Goal: Task Accomplishment & Management: Manage account settings

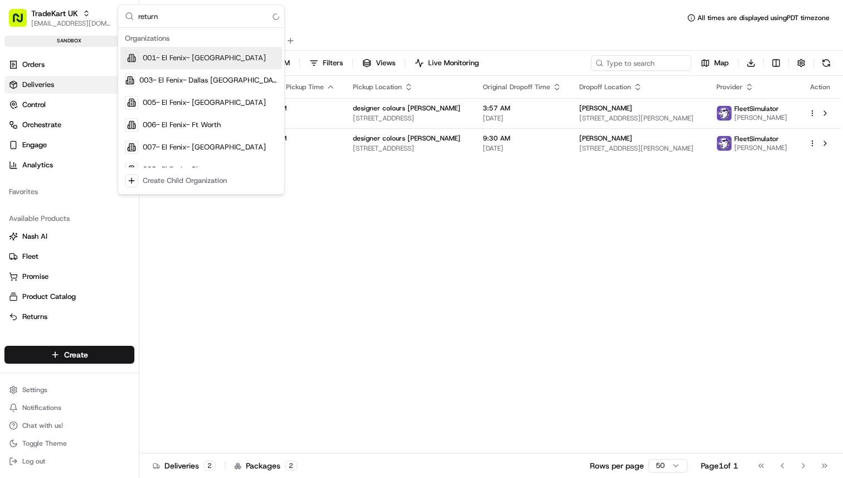
type input "returns"
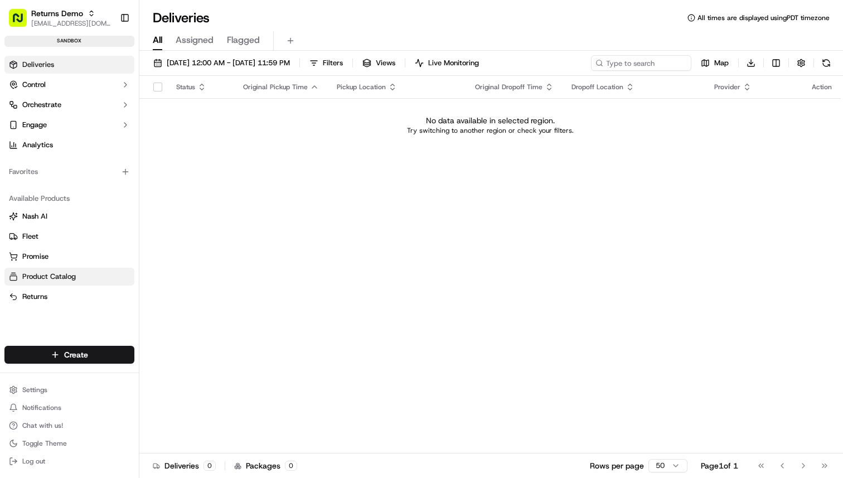
click at [57, 276] on span "Product Catalog" at bounding box center [49, 276] width 54 height 10
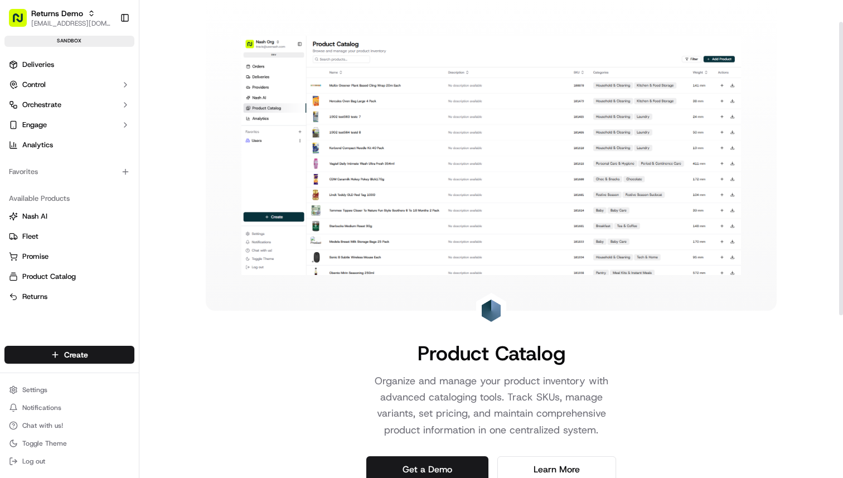
scroll to position [301, 0]
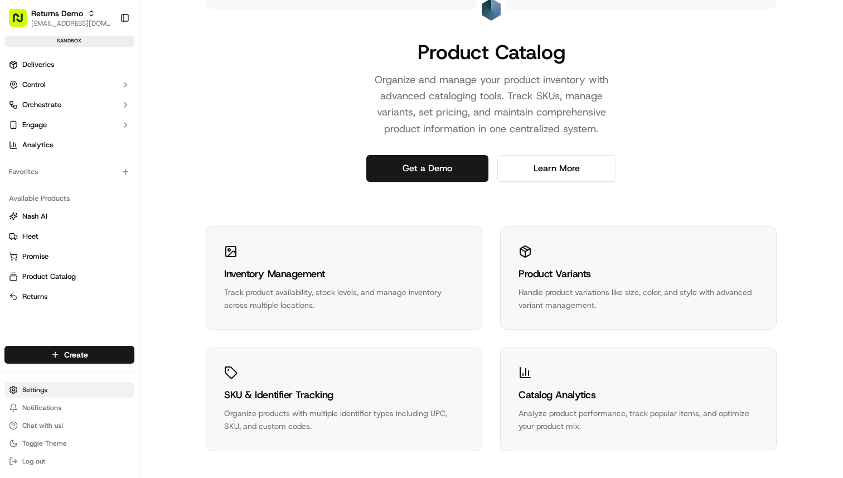
click at [59, 395] on html "Returns Demo [EMAIL_ADDRESS][DOMAIN_NAME] Toggle Sidebar sandbox Deliveries Con…" at bounding box center [421, 239] width 843 height 478
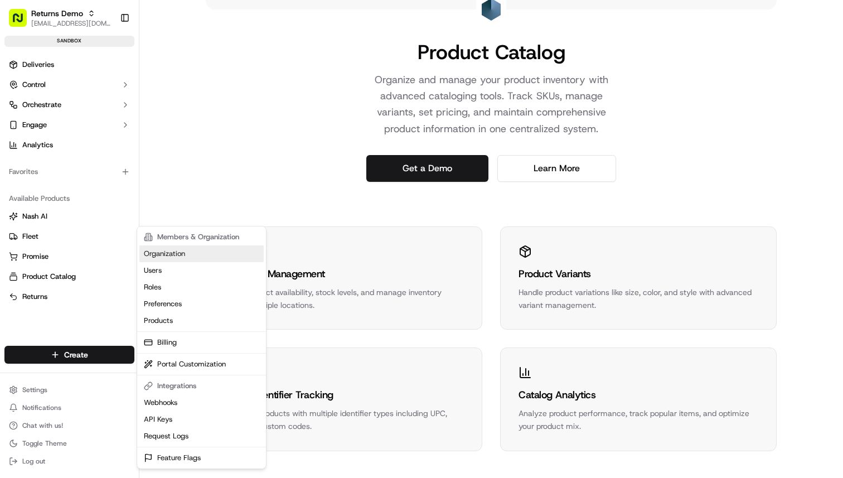
click at [203, 251] on link "Organization" at bounding box center [201, 253] width 124 height 17
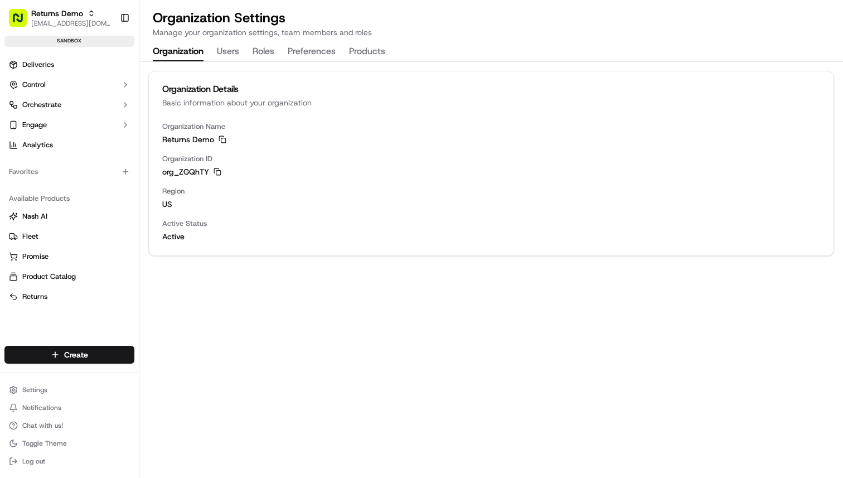
click at [370, 51] on button "Products" at bounding box center [367, 51] width 36 height 19
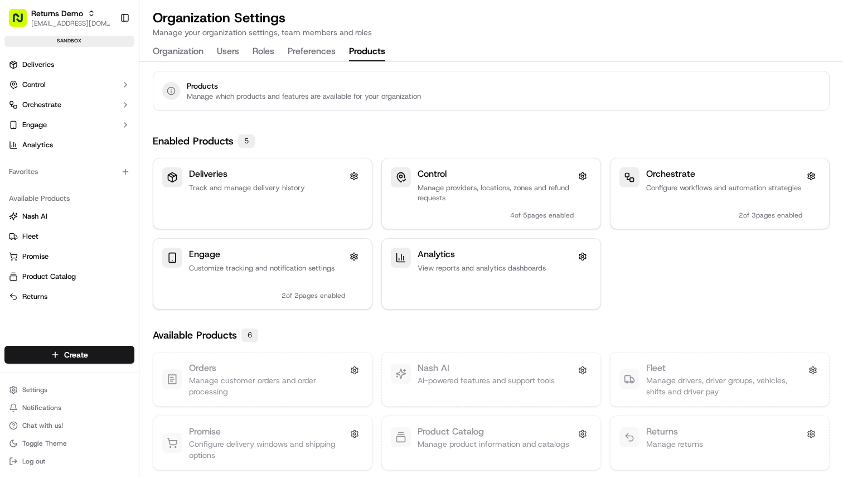
scroll to position [6, 0]
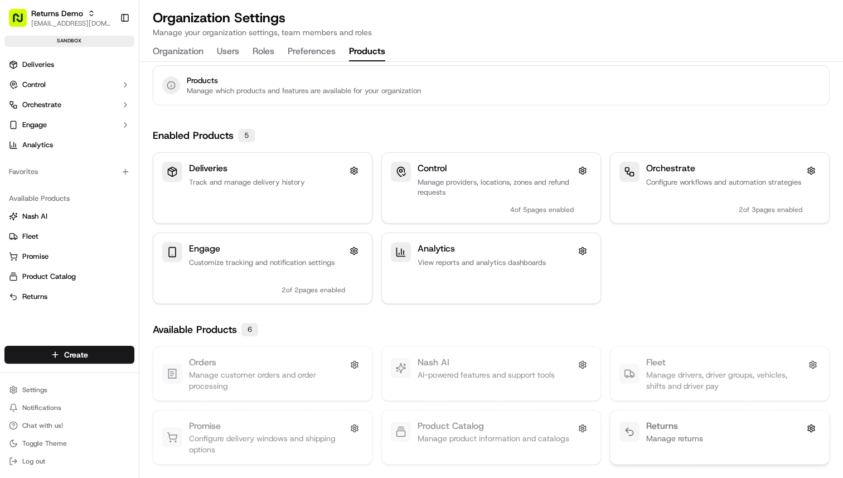
click at [676, 418] on div "Returns Manage returns" at bounding box center [719, 431] width 219 height 42
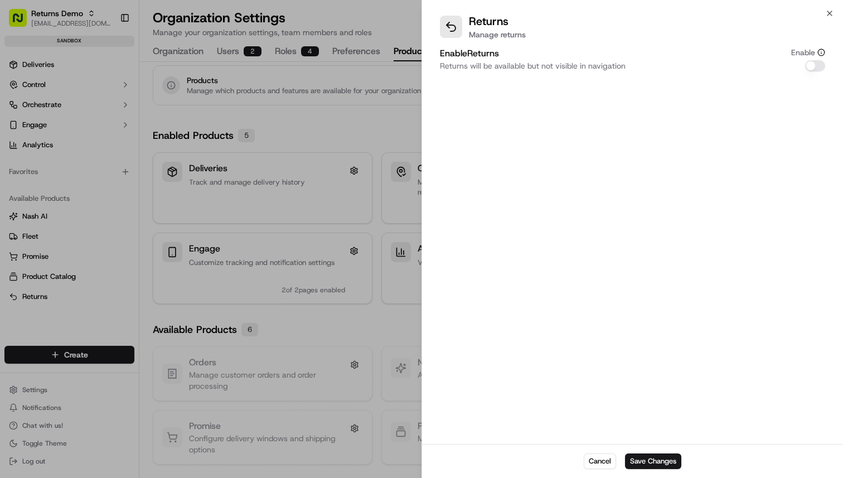
click at [809, 70] on button "Enable Returns" at bounding box center [815, 65] width 20 height 11
click at [650, 459] on button "Save Changes" at bounding box center [653, 461] width 56 height 16
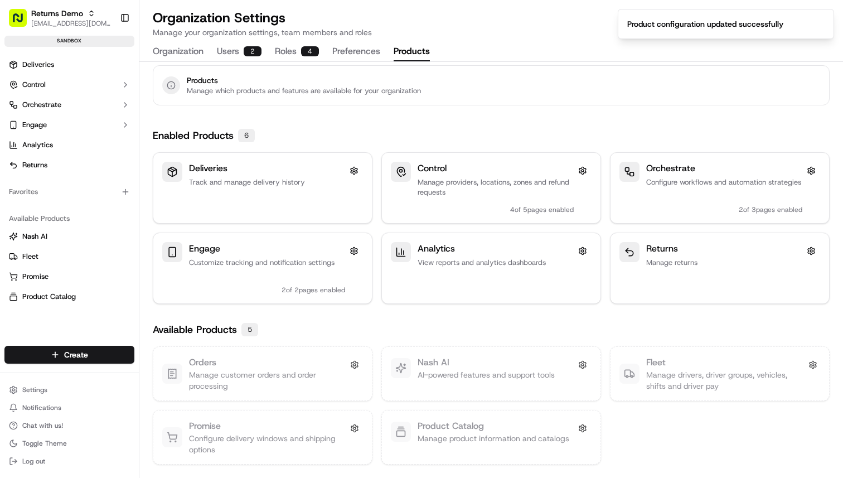
click at [605, 325] on div "Available Products 5" at bounding box center [491, 330] width 677 height 16
click at [581, 425] on button at bounding box center [583, 428] width 18 height 18
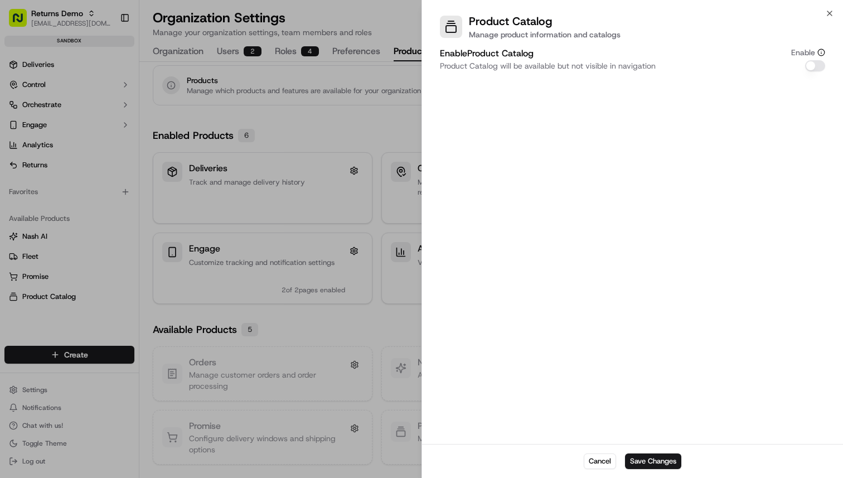
click at [811, 67] on button "Enable Product Catalog" at bounding box center [815, 65] width 20 height 11
click at [649, 460] on button "Save Changes" at bounding box center [653, 461] width 56 height 16
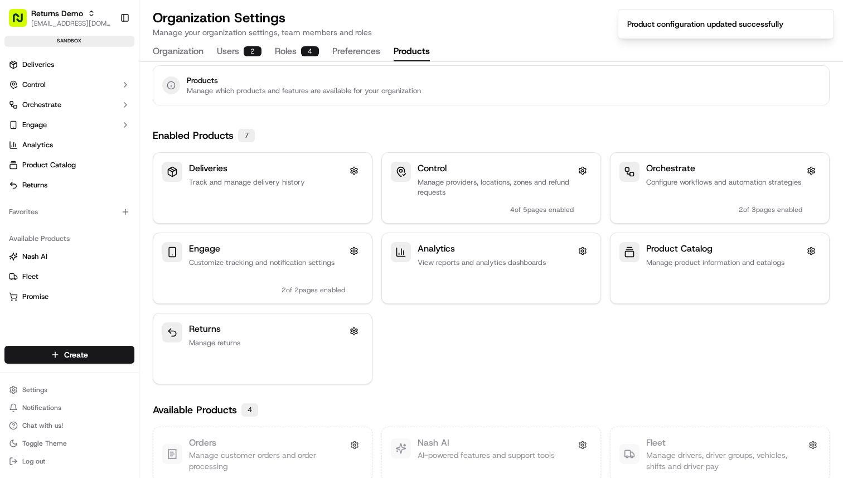
click at [546, 367] on div "Deliveries Track and manage delivery history Control Manage providers, location…" at bounding box center [491, 268] width 677 height 232
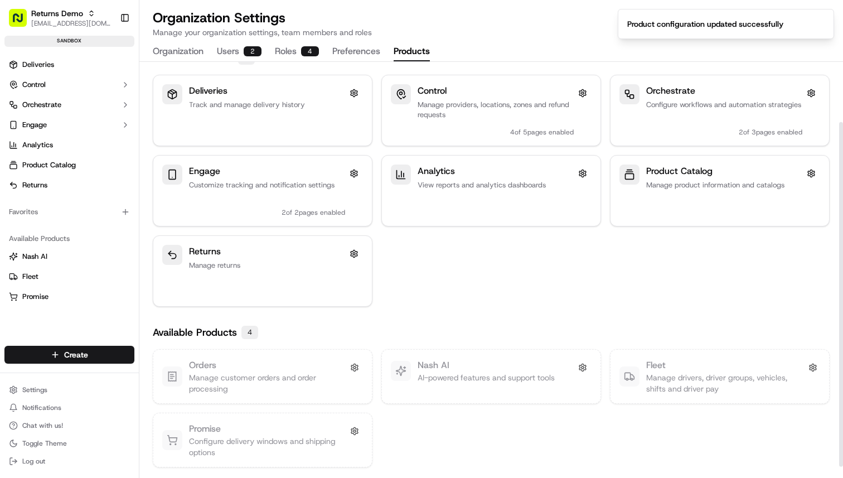
scroll to position [86, 0]
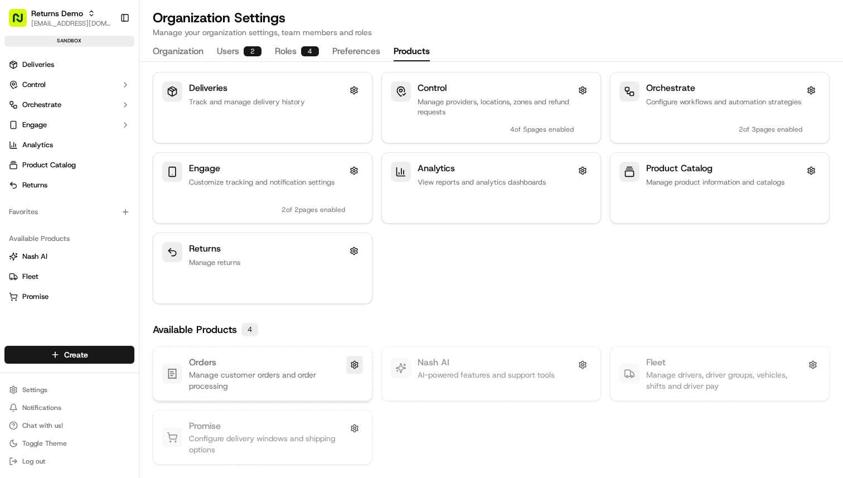
click at [356, 363] on button at bounding box center [354, 365] width 17 height 18
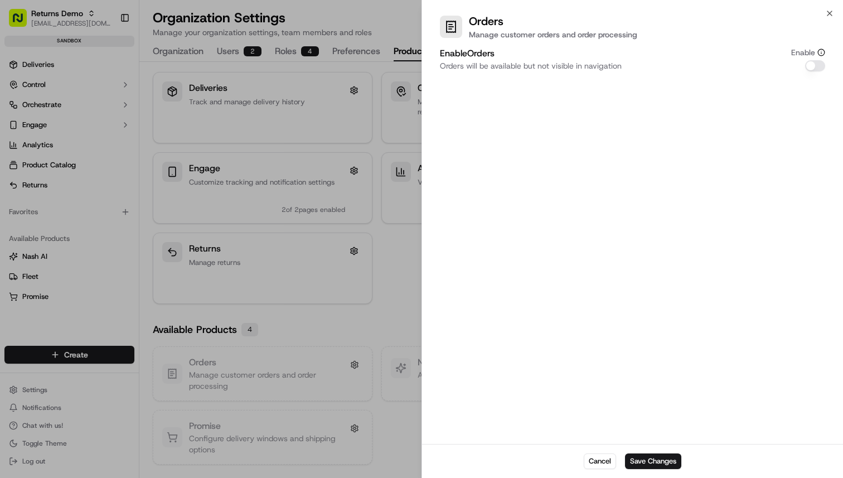
click at [812, 62] on button "Enable Orders" at bounding box center [815, 65] width 20 height 11
click at [662, 465] on button "Save Changes" at bounding box center [653, 461] width 56 height 16
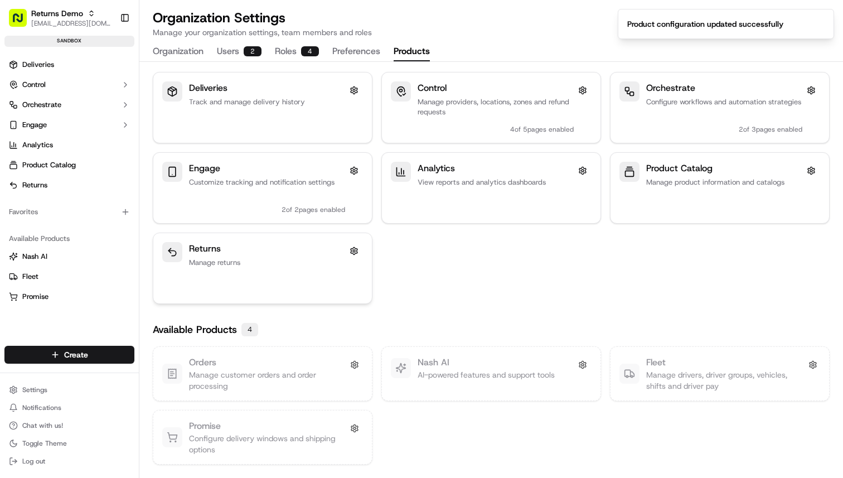
scroll to position [22, 0]
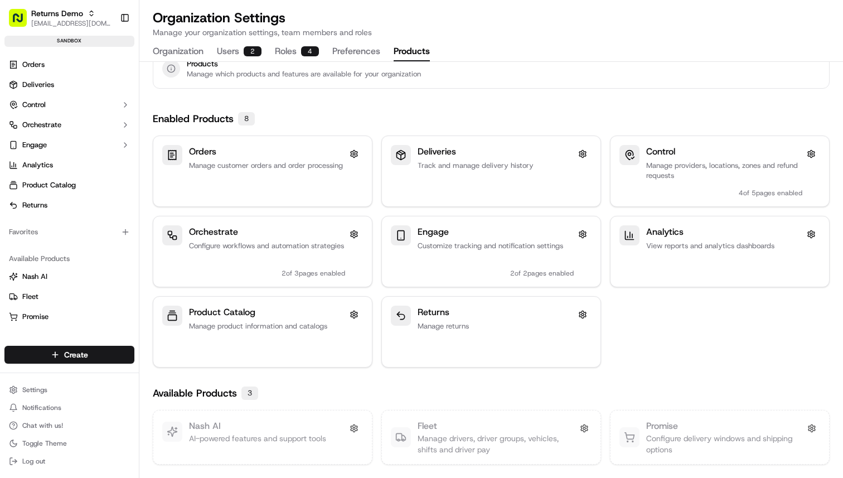
click at [647, 333] on div "Orders Manage customer orders and order processing Deliveries Track and manage …" at bounding box center [491, 251] width 677 height 232
click at [608, 117] on div "Enabled Products 8" at bounding box center [491, 119] width 677 height 16
click at [42, 202] on span "Returns" at bounding box center [34, 205] width 25 height 10
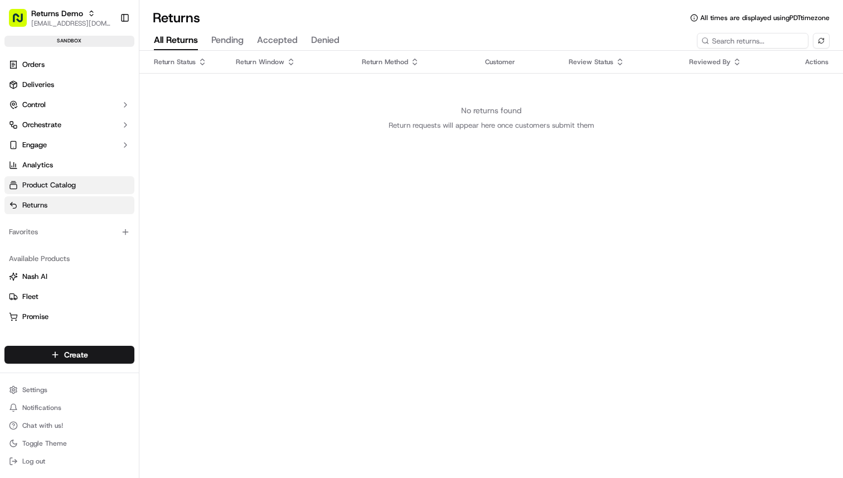
click at [79, 181] on link "Product Catalog" at bounding box center [69, 185] width 130 height 18
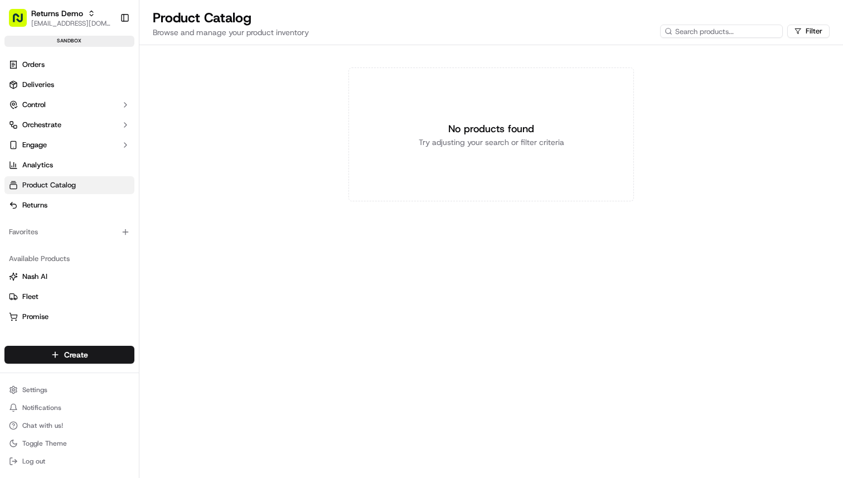
click at [418, 299] on div "No products found Try adjusting your search or filter criteria" at bounding box center [491, 261] width 704 height 433
